Goal: Information Seeking & Learning: Learn about a topic

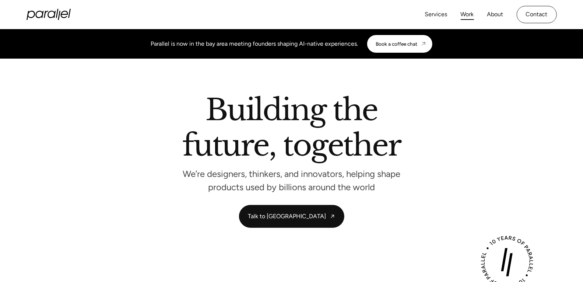
click at [465, 14] on link "Work" at bounding box center [467, 14] width 13 height 11
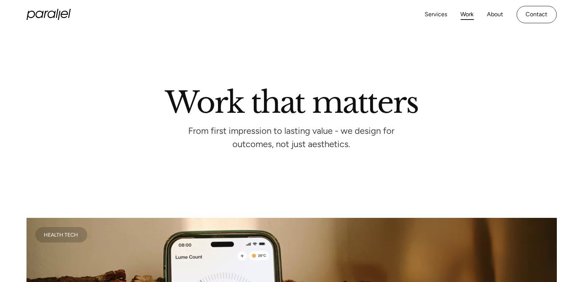
scroll to position [7, 0]
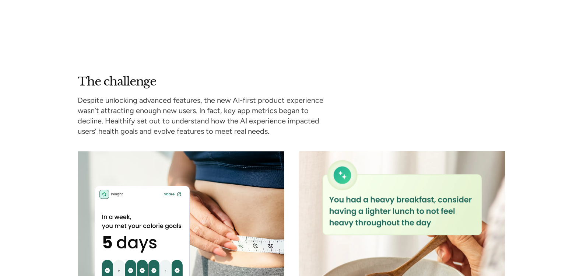
scroll to position [973, 0]
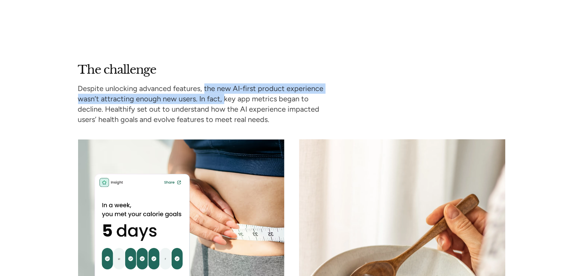
drag, startPoint x: 204, startPoint y: 83, endPoint x: 223, endPoint y: 94, distance: 21.8
click at [223, 94] on p "Despite unlocking advanced features, the new AI-first product experience wasn’t…" at bounding box center [204, 103] width 253 height 41
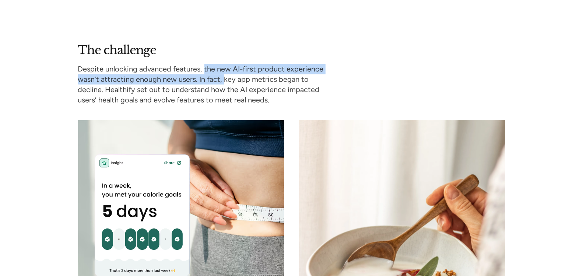
scroll to position [995, 0]
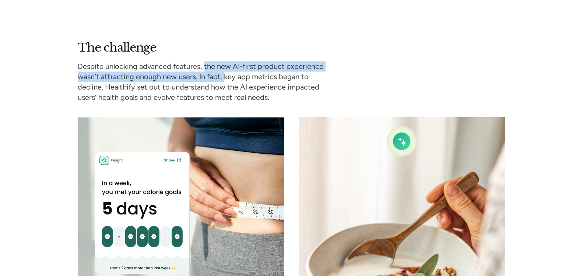
click at [211, 71] on p "Despite unlocking advanced features, the new AI-first product experience wasn’t…" at bounding box center [204, 81] width 253 height 41
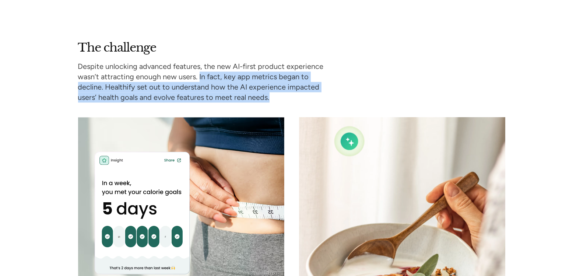
drag, startPoint x: 199, startPoint y: 71, endPoint x: 269, endPoint y: 91, distance: 72.4
click at [269, 91] on p "Despite unlocking advanced features, the new AI-first product experience wasn’t…" at bounding box center [204, 81] width 253 height 41
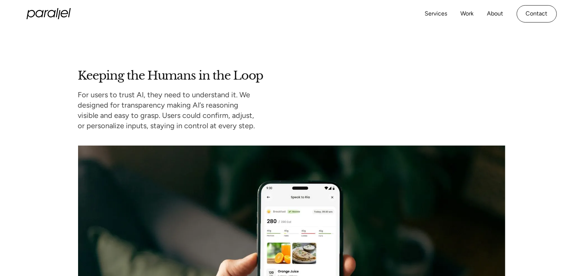
scroll to position [3482, 0]
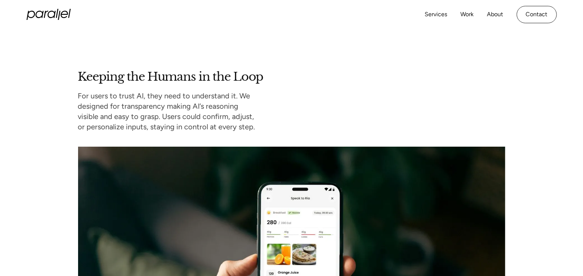
click at [64, 94] on div "Keeping the Humans in the Loop For users to trust AI, they need to understand i…" at bounding box center [291, 228] width 583 height 318
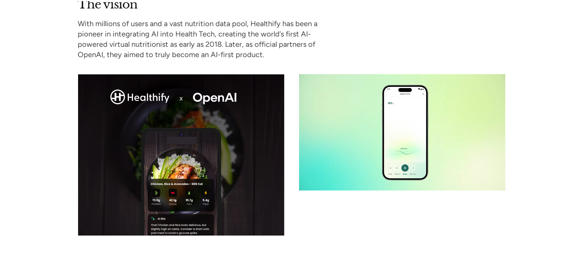
scroll to position [669, 0]
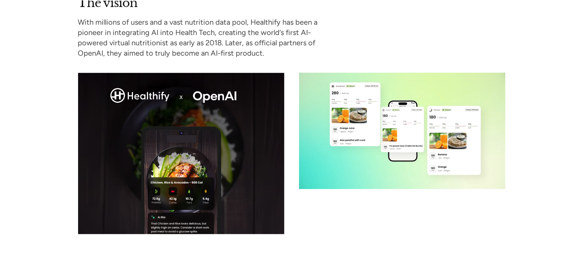
click at [291, 84] on div at bounding box center [291, 153] width 427 height 161
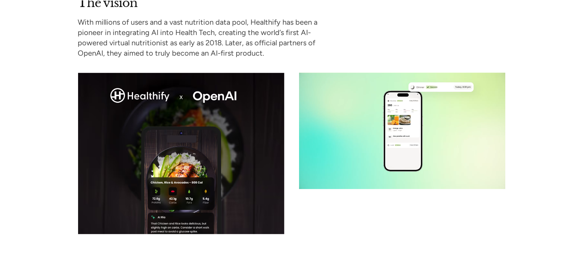
click at [292, 64] on div "The vision With millions of users and a vast nutrition data pool, Healthify has…" at bounding box center [291, 115] width 427 height 238
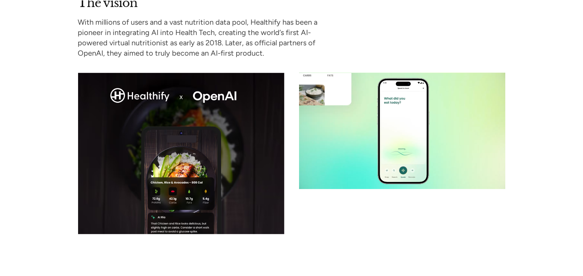
click at [344, 41] on div "The vision With millions of users and a vast nutrition data pool, Healthify has…" at bounding box center [291, 115] width 427 height 238
